Goal: Transaction & Acquisition: Register for event/course

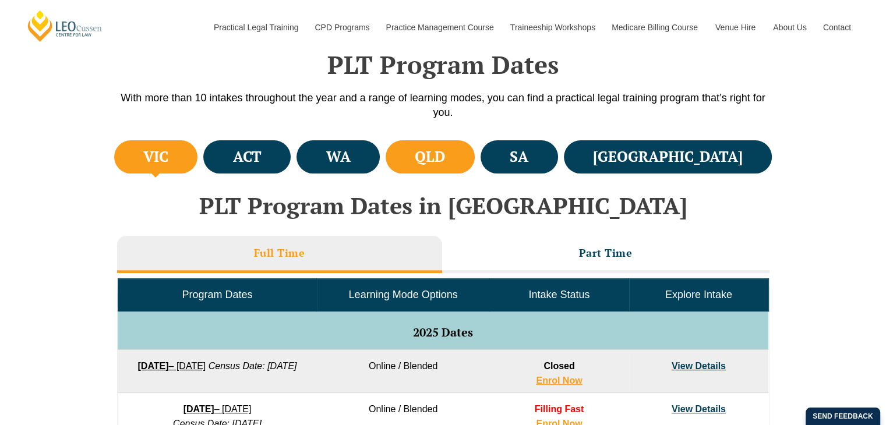
click at [445, 158] on h4 "QLD" at bounding box center [430, 156] width 30 height 19
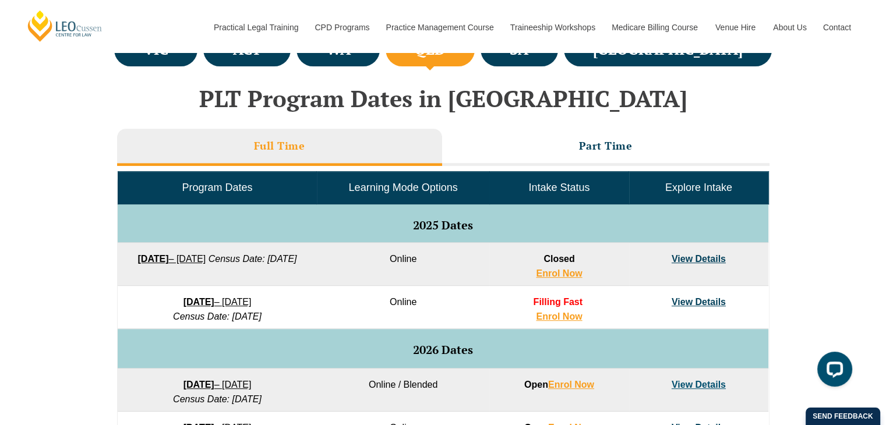
scroll to position [466, 0]
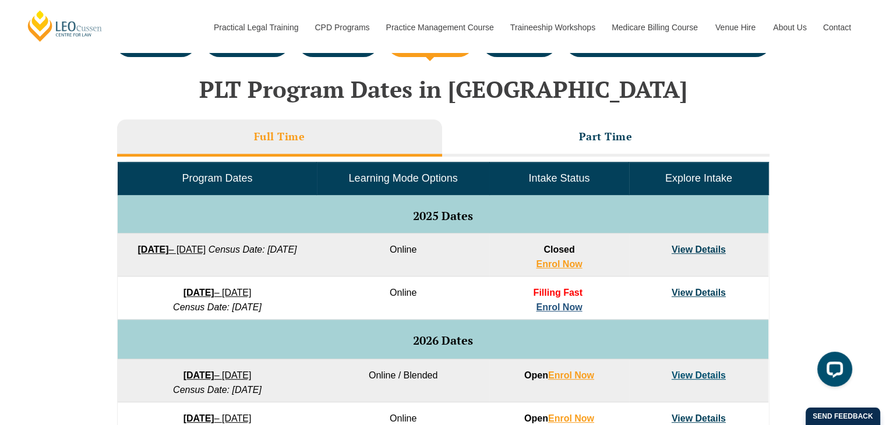
click at [563, 307] on link "Enrol Now" at bounding box center [559, 307] width 46 height 10
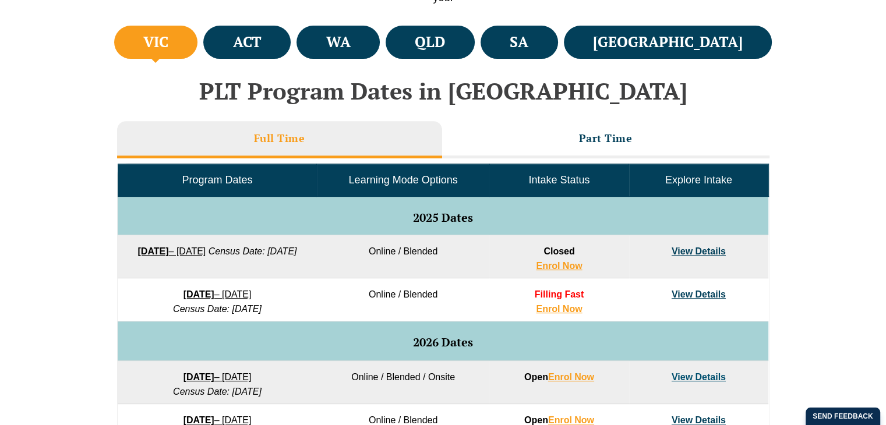
click at [505, 44] on link "Traineeship Workshops" at bounding box center [551, 55] width 101 height 50
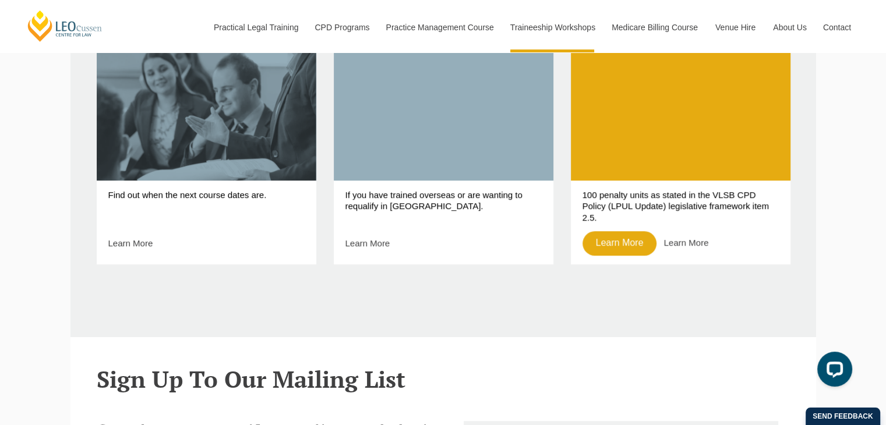
scroll to position [582, 0]
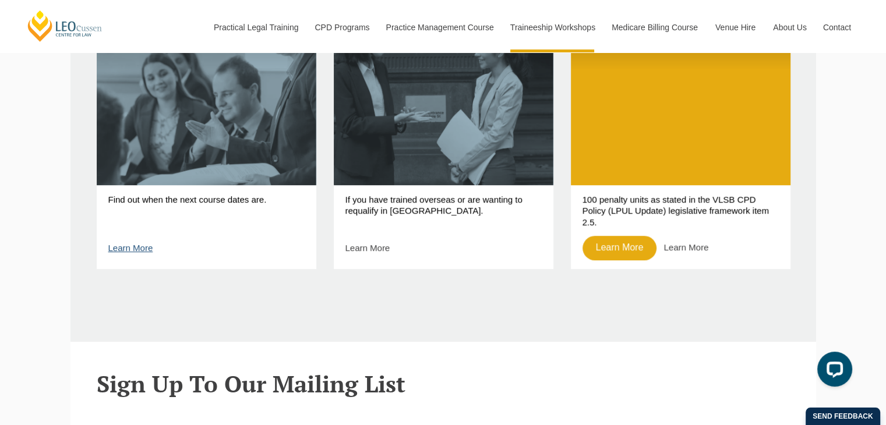
click at [109, 250] on link "Learn More" at bounding box center [130, 248] width 45 height 10
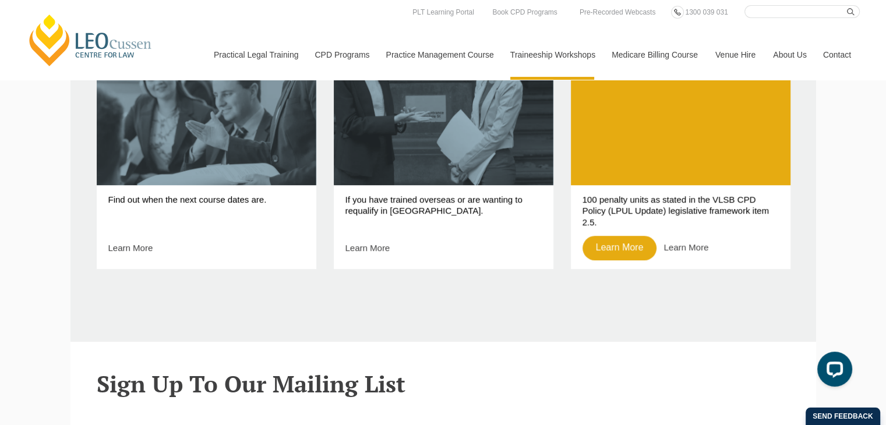
click at [84, 40] on link "[PERSON_NAME] Centre for Law" at bounding box center [90, 40] width 129 height 55
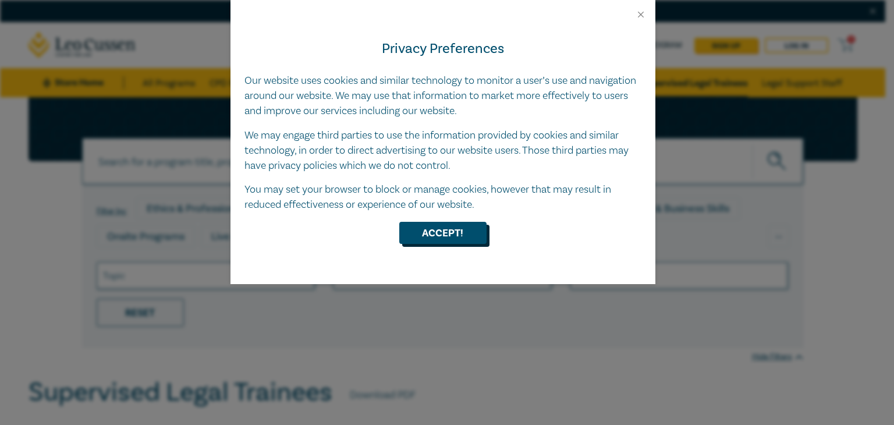
click at [442, 229] on button "Accept!" at bounding box center [442, 233] width 87 height 22
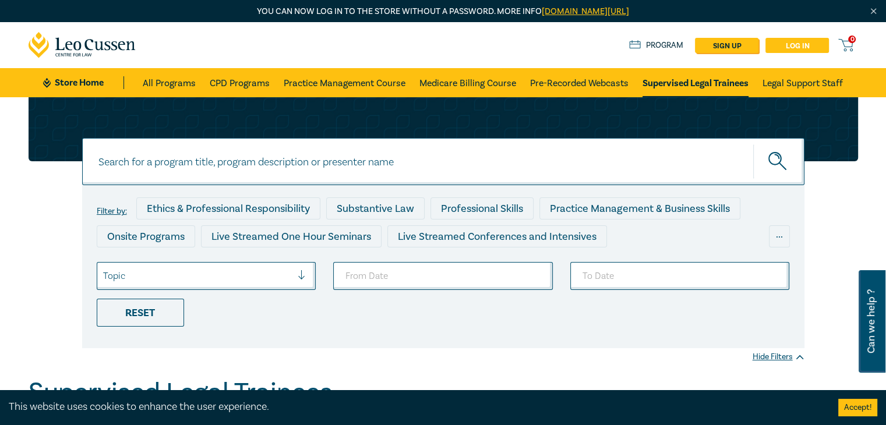
click at [807, 43] on link "Log in" at bounding box center [796, 45] width 63 height 15
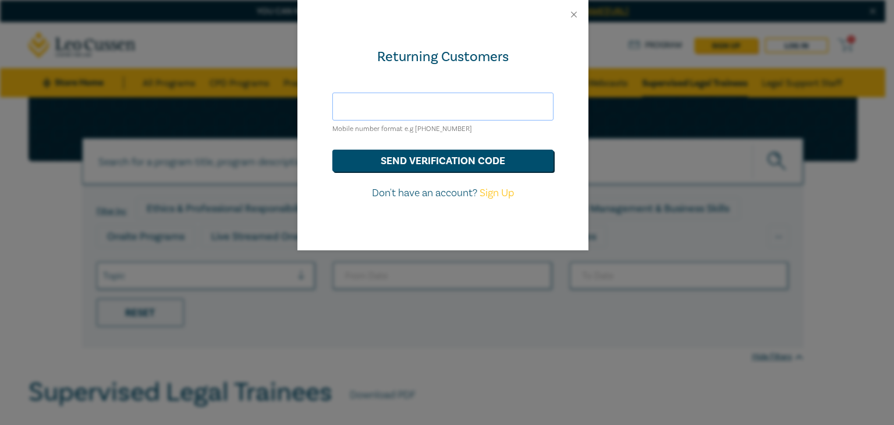
click at [411, 105] on input "text" at bounding box center [442, 107] width 221 height 28
click at [291, 155] on div "Returning Customers Mobile number format e.g +61 000000000 send verification co…" at bounding box center [447, 212] width 894 height 425
click at [367, 105] on input "text" at bounding box center [442, 107] width 221 height 28
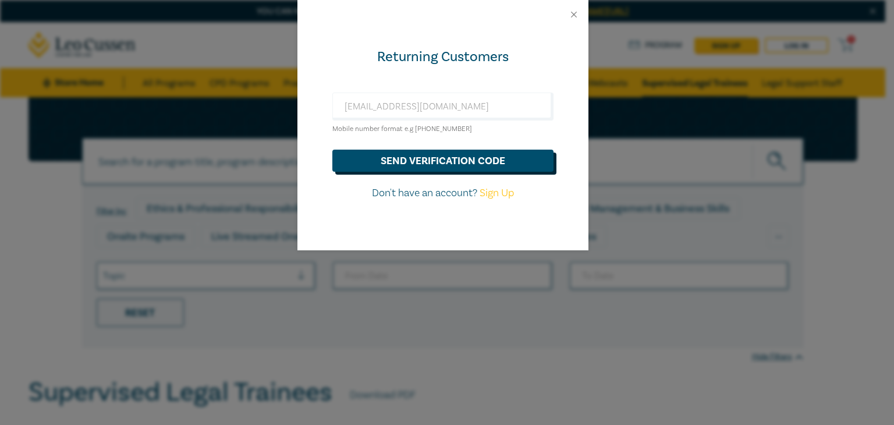
click at [428, 163] on button "send verification code" at bounding box center [442, 161] width 221 height 22
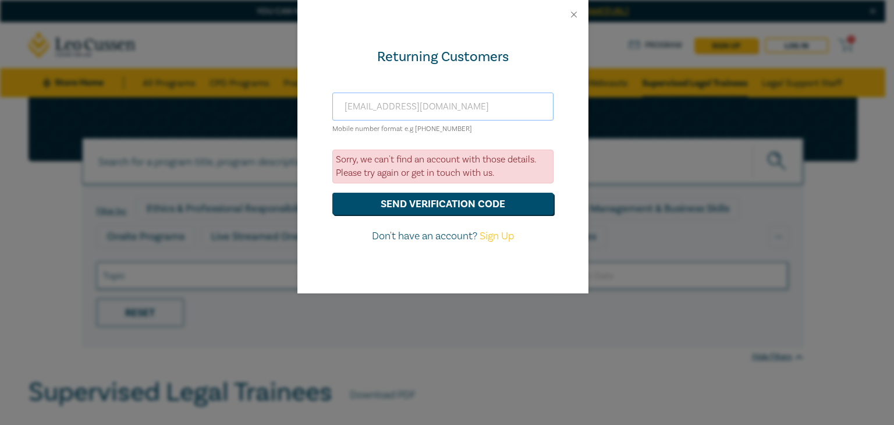
click at [375, 105] on input "alfred_khoury@hotmail.com" at bounding box center [442, 107] width 221 height 28
type input "0424195280"
click at [408, 206] on button "send verification code" at bounding box center [442, 204] width 221 height 22
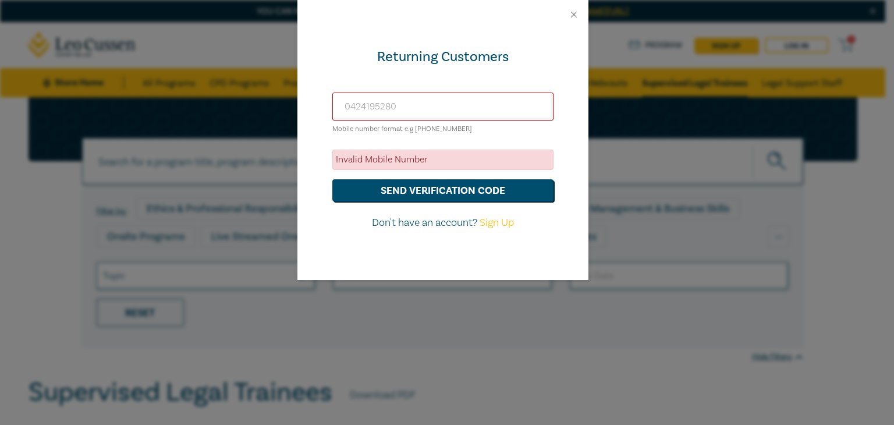
click at [496, 221] on link "Sign Up" at bounding box center [497, 222] width 34 height 13
select select "AU"
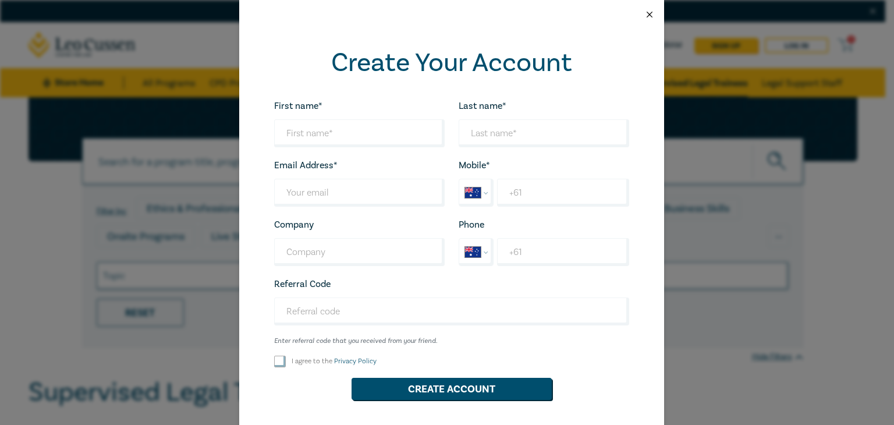
click at [645, 13] on button "Close" at bounding box center [650, 14] width 10 height 10
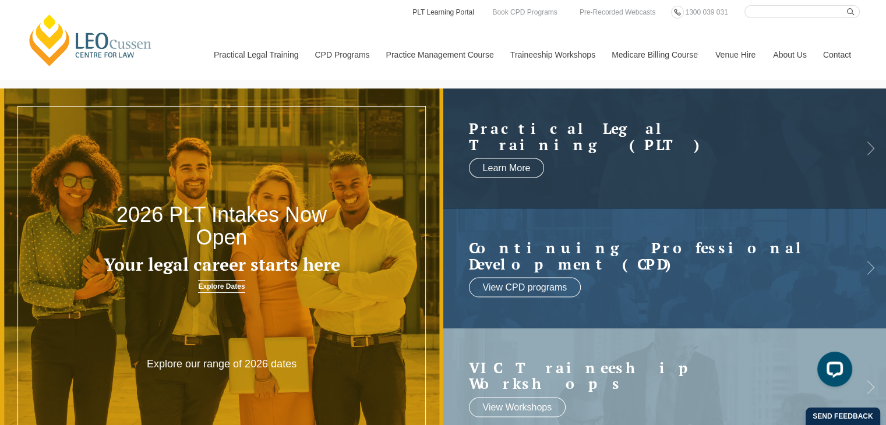
click at [436, 14] on link "PLT Learning Portal" at bounding box center [443, 12] width 64 height 13
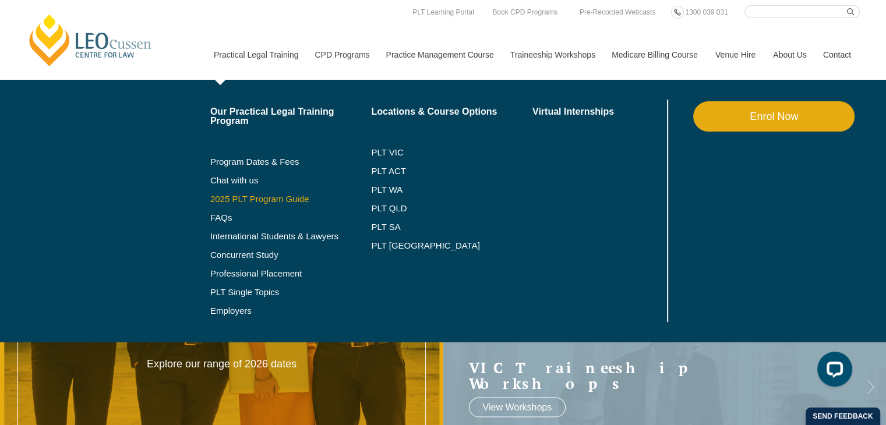
click at [256, 197] on link "2025 PLT Program Guide" at bounding box center [276, 198] width 132 height 9
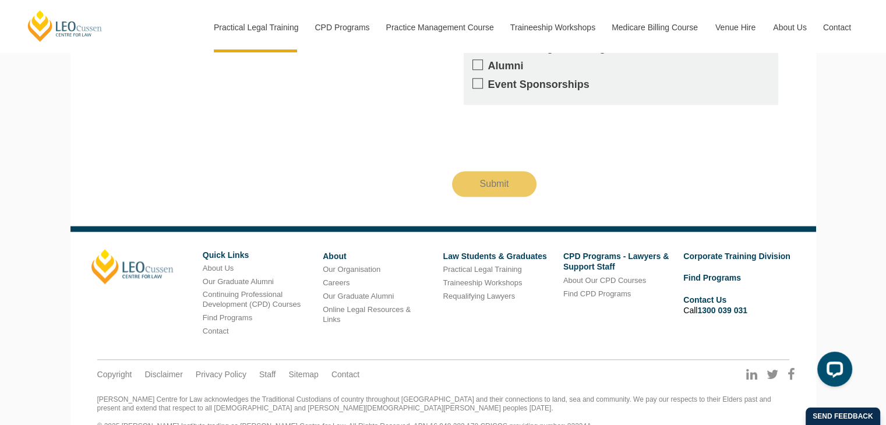
scroll to position [1289, 0]
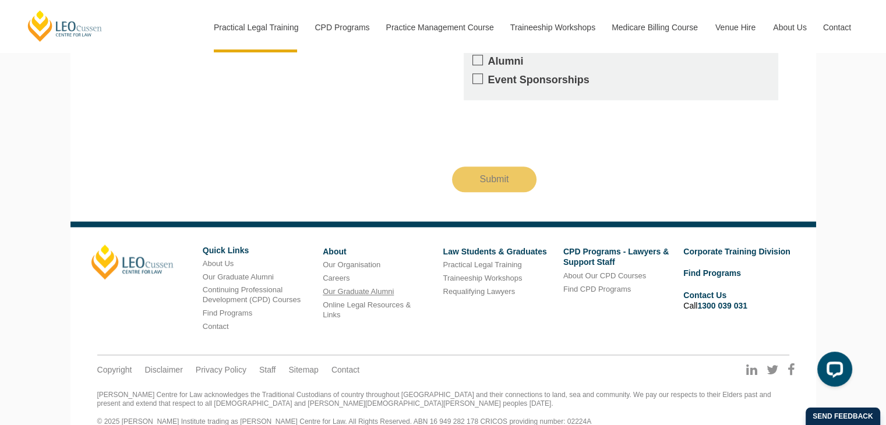
click at [342, 287] on link "Our Graduate Alumni" at bounding box center [358, 291] width 71 height 9
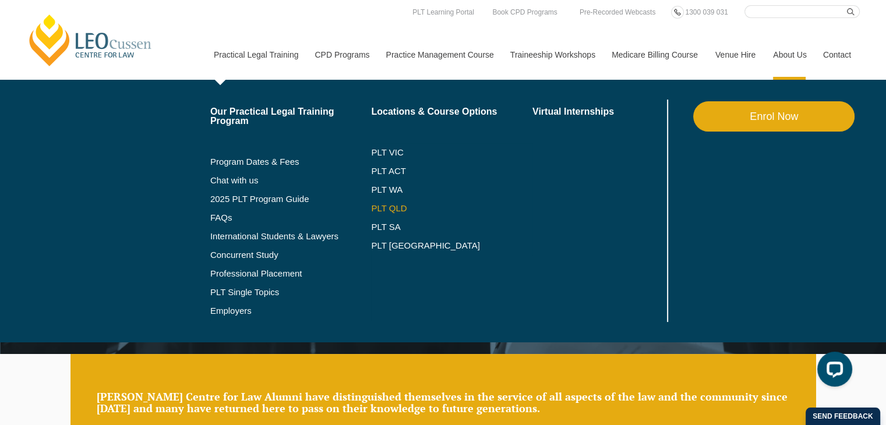
click at [384, 204] on link "PLT QLD" at bounding box center [451, 208] width 161 height 9
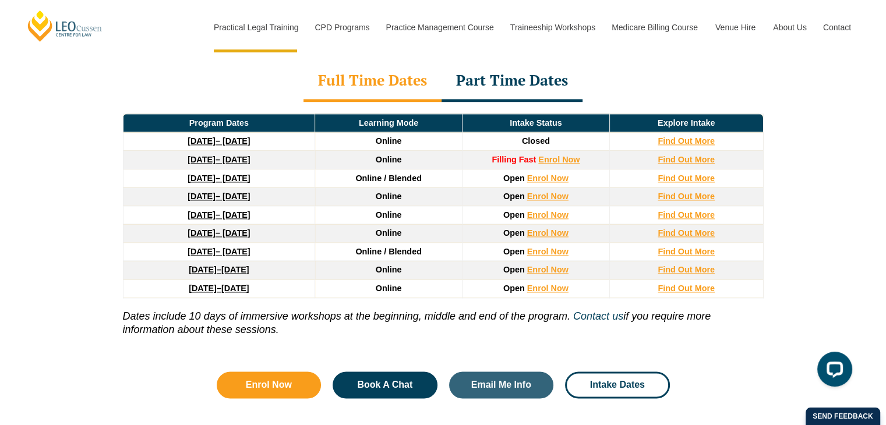
scroll to position [1572, 0]
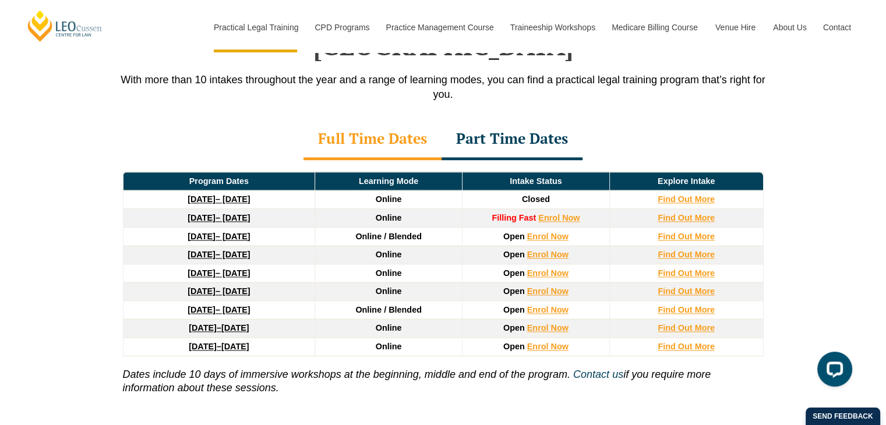
click at [493, 119] on div "Part Time Dates" at bounding box center [511, 139] width 141 height 41
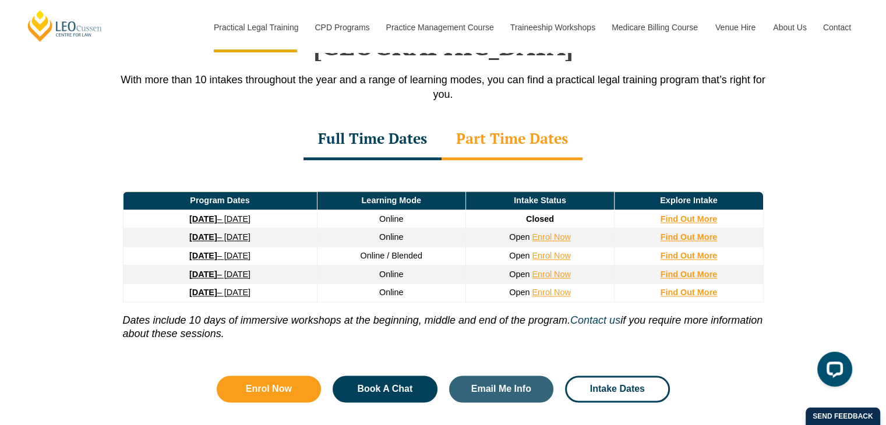
click at [373, 119] on div "Full Time Dates" at bounding box center [372, 139] width 138 height 41
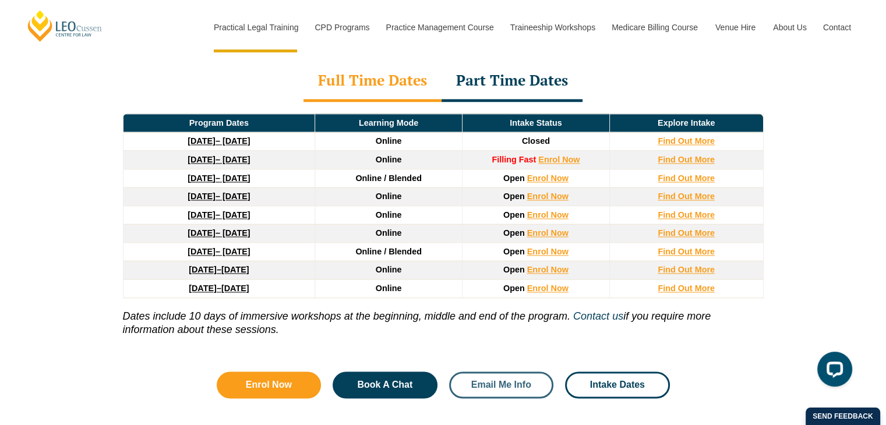
click at [498, 380] on span "Email Me Info" at bounding box center [501, 384] width 60 height 9
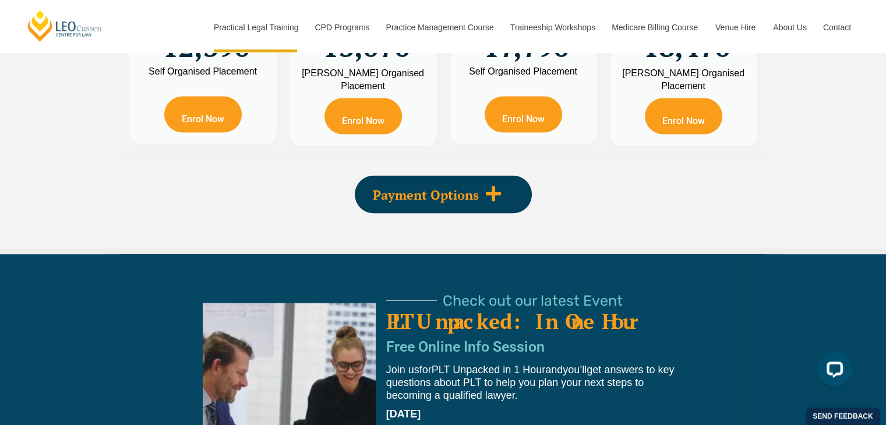
scroll to position [2042, 0]
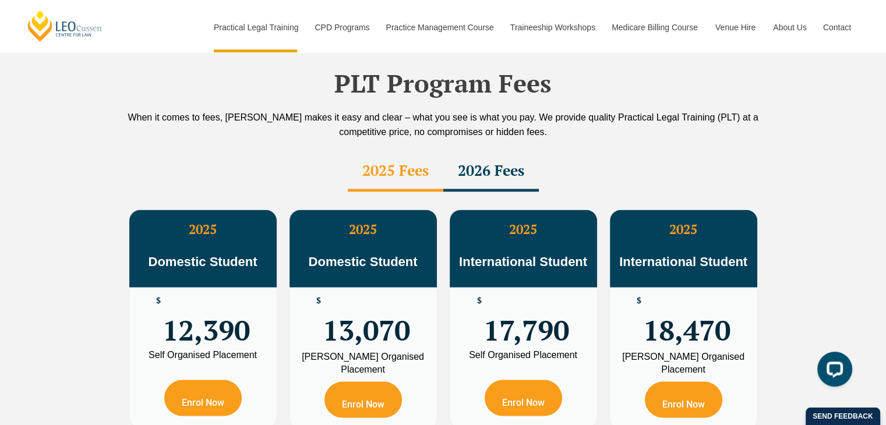
click at [483, 151] on div "2026 Fees" at bounding box center [490, 171] width 95 height 41
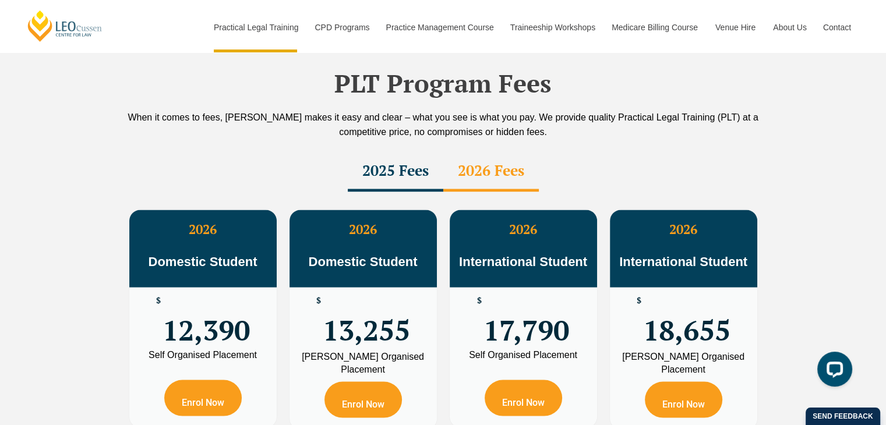
click at [392, 151] on div "2025 Fees" at bounding box center [395, 171] width 95 height 41
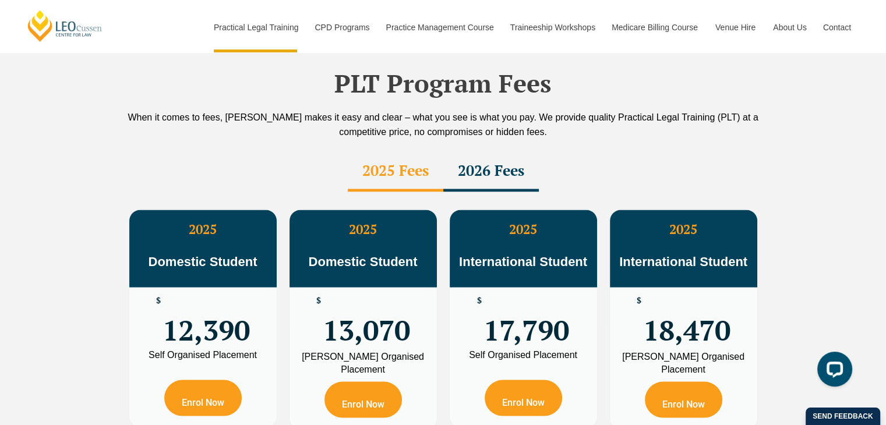
click at [494, 151] on div "2026 Fees" at bounding box center [490, 171] width 95 height 41
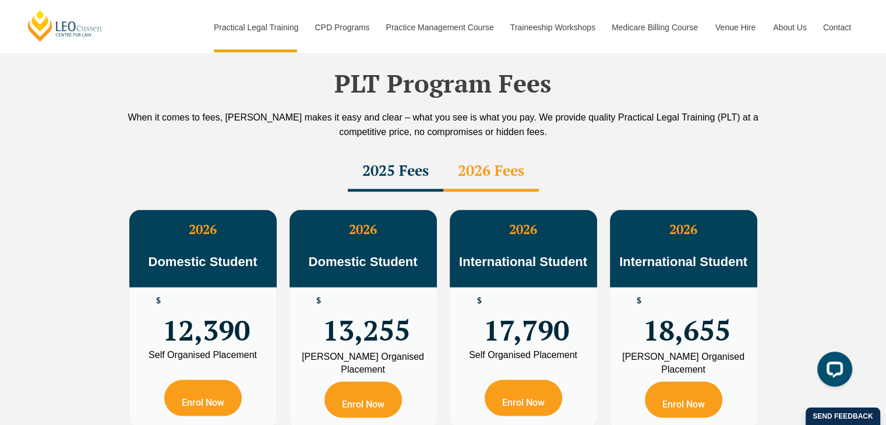
click at [409, 151] on div "2025 Fees" at bounding box center [395, 171] width 95 height 41
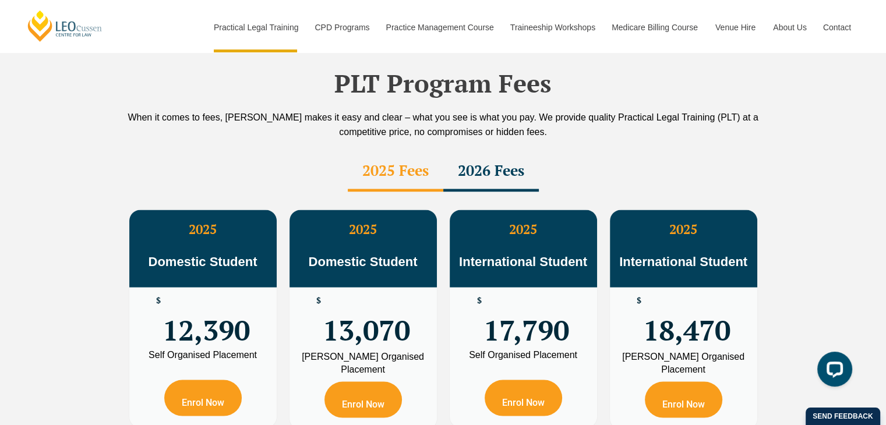
click at [489, 151] on div "2026 Fees" at bounding box center [490, 171] width 95 height 41
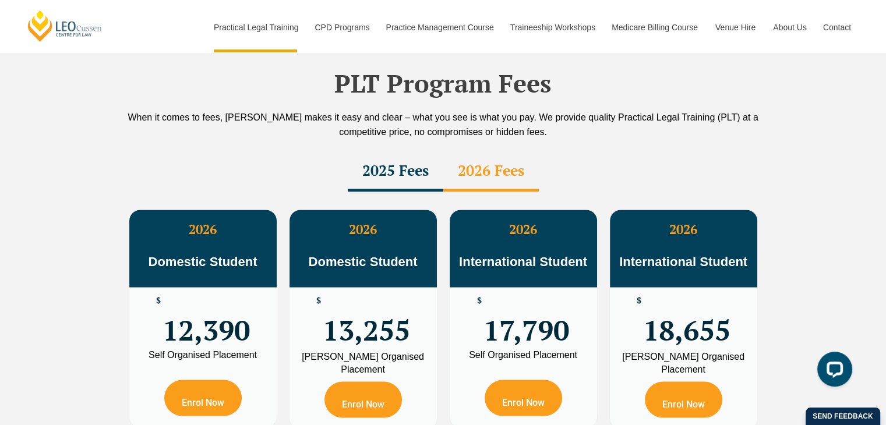
click at [430, 151] on div "2025 Fees" at bounding box center [395, 171] width 95 height 41
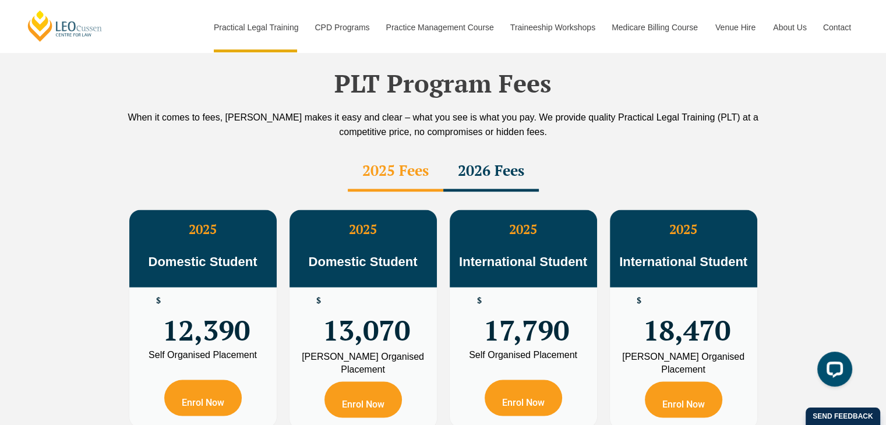
click at [465, 151] on div "2026 Fees" at bounding box center [490, 171] width 95 height 41
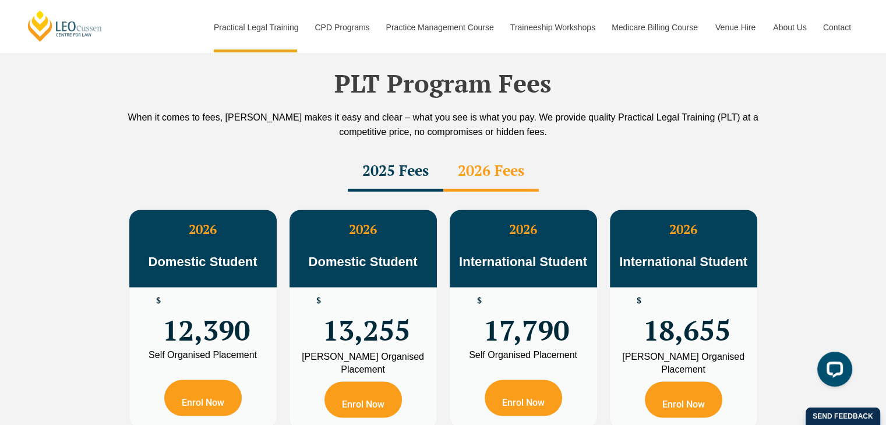
click at [412, 151] on div "2025 Fees" at bounding box center [395, 171] width 95 height 41
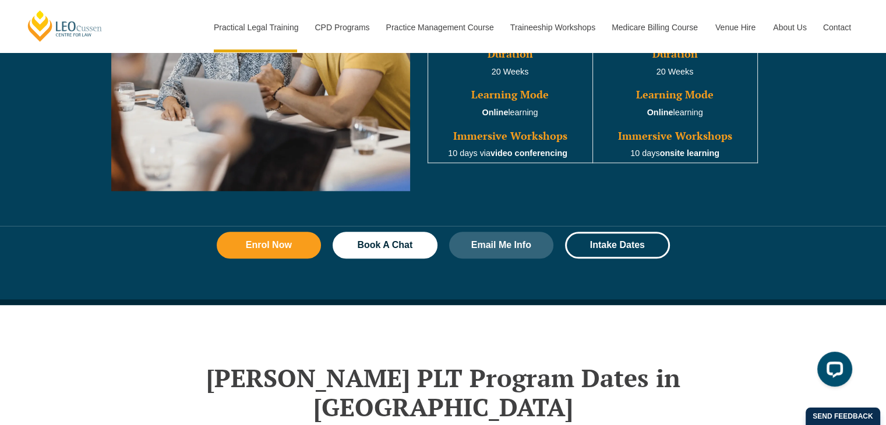
scroll to position [1168, 0]
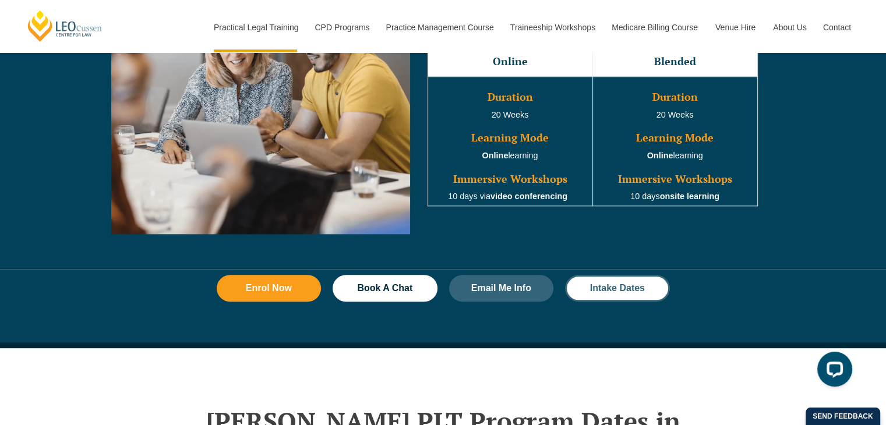
click at [602, 291] on span "Intake Dates" at bounding box center [617, 288] width 55 height 9
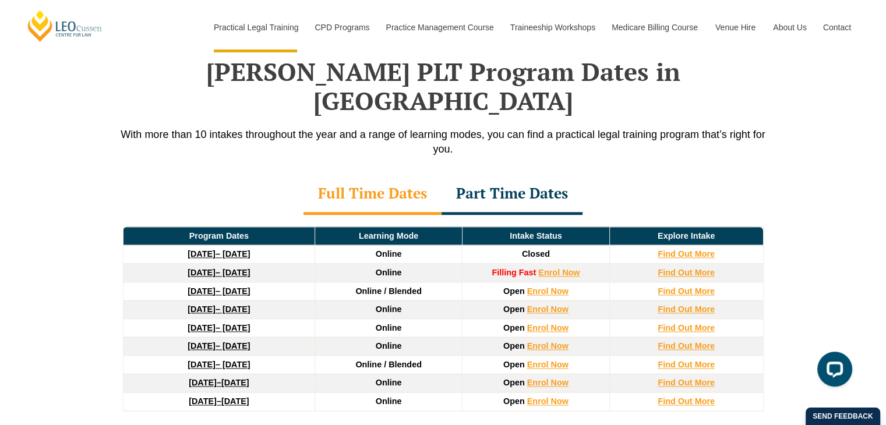
scroll to position [1459, 0]
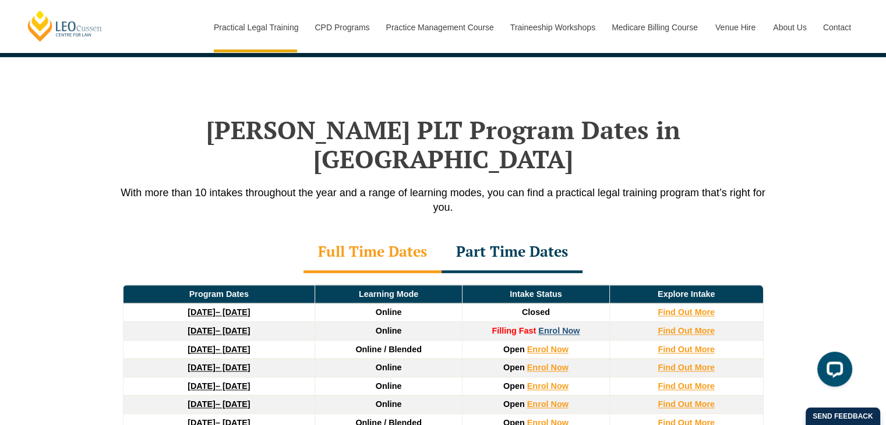
click at [550, 326] on link "Enrol Now" at bounding box center [558, 330] width 41 height 9
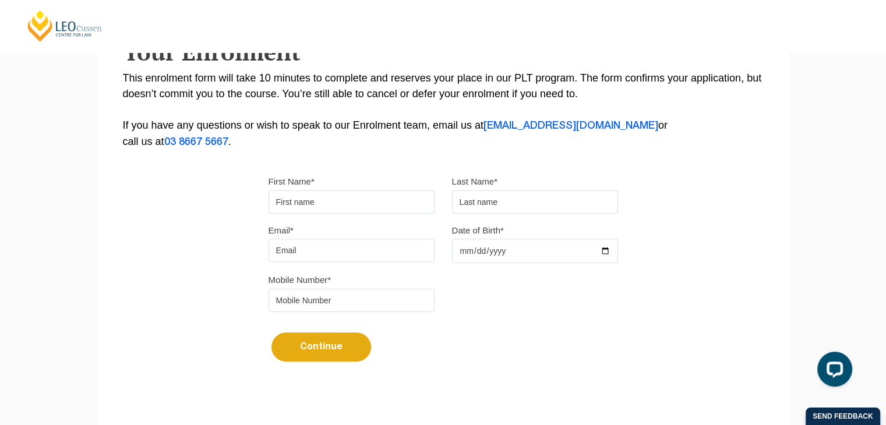
scroll to position [233, 0]
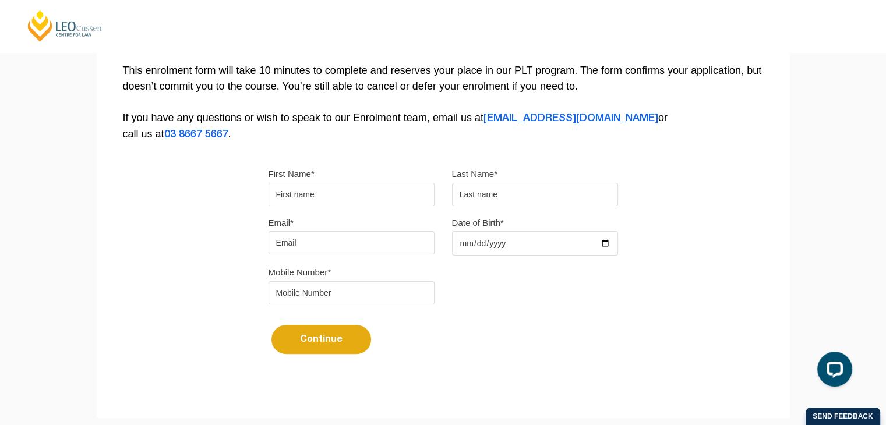
drag, startPoint x: 430, startPoint y: 119, endPoint x: 484, endPoint y: 122, distance: 54.2
click at [484, 122] on p "This enrolment form will take 10 minutes to complete and reserves your place in…" at bounding box center [443, 103] width 641 height 80
click at [415, 148] on form "First Name* Last Name* Email* Date of Birth* Mobile Number* Continue It looks l…" at bounding box center [442, 265] width 349 height 235
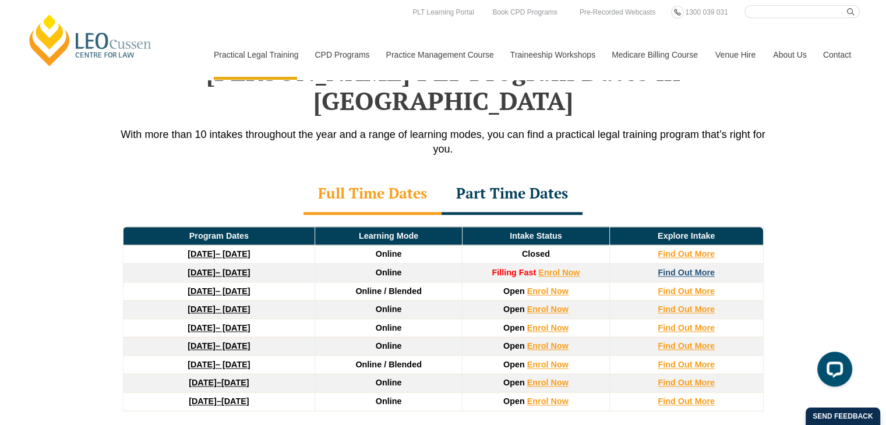
click at [670, 268] on strong "Find Out More" at bounding box center [685, 272] width 57 height 9
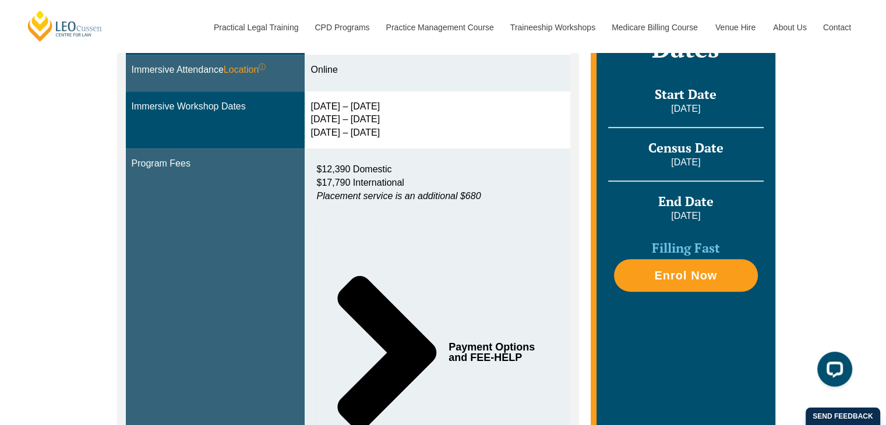
scroll to position [408, 0]
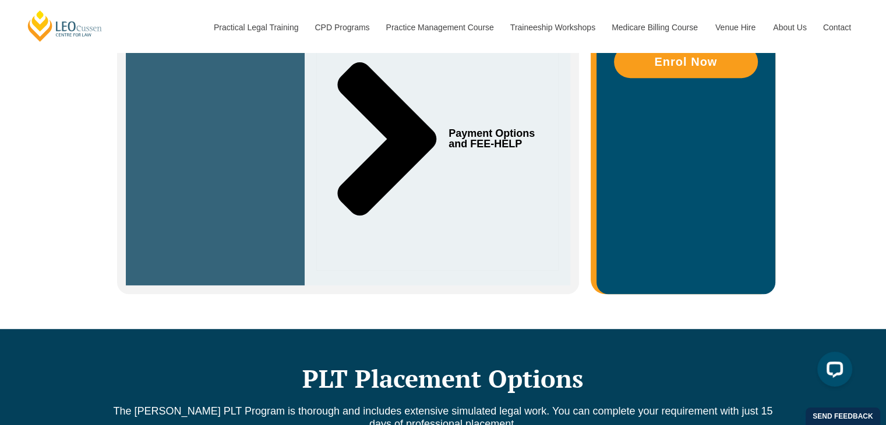
click at [500, 133] on span "Payment Options and FEE-HELP" at bounding box center [492, 138] width 89 height 21
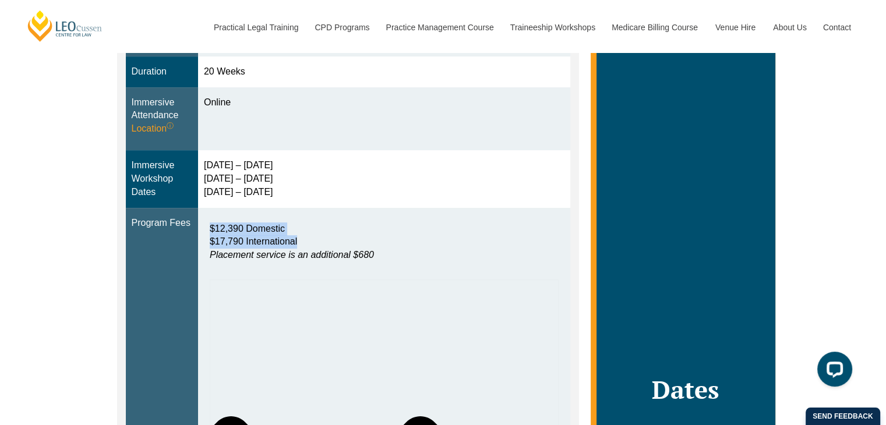
drag, startPoint x: 205, startPoint y: 220, endPoint x: 317, endPoint y: 242, distance: 114.4
click at [317, 242] on div "$12,390 Domestic $17,790 International Placement service is an additional $680" at bounding box center [384, 246] width 360 height 58
click at [400, 242] on p "$12,390 Domestic $17,790 International Placement service is an additional $680" at bounding box center [384, 242] width 349 height 40
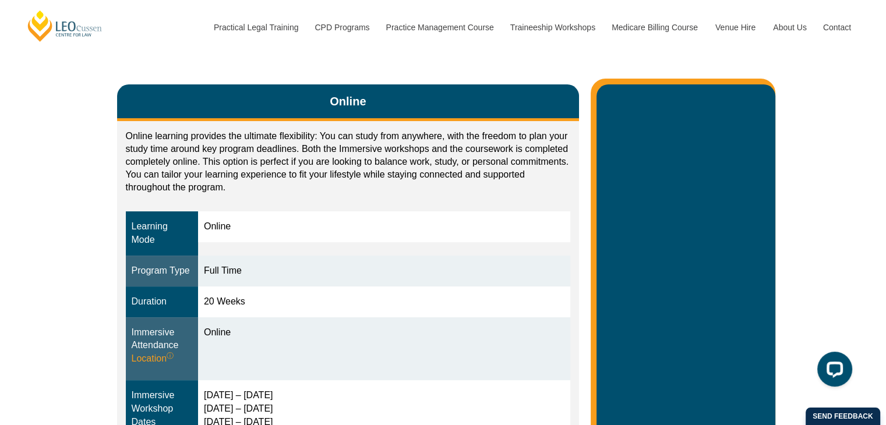
scroll to position [175, 0]
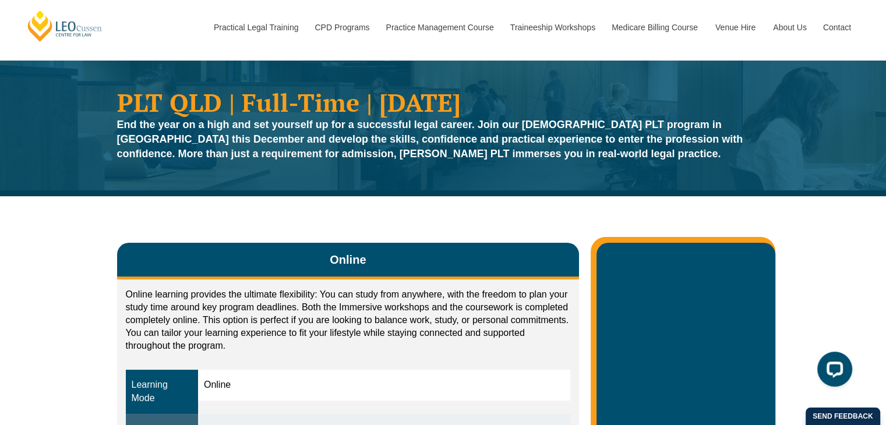
scroll to position [0, 0]
